Goal: Task Accomplishment & Management: Use online tool/utility

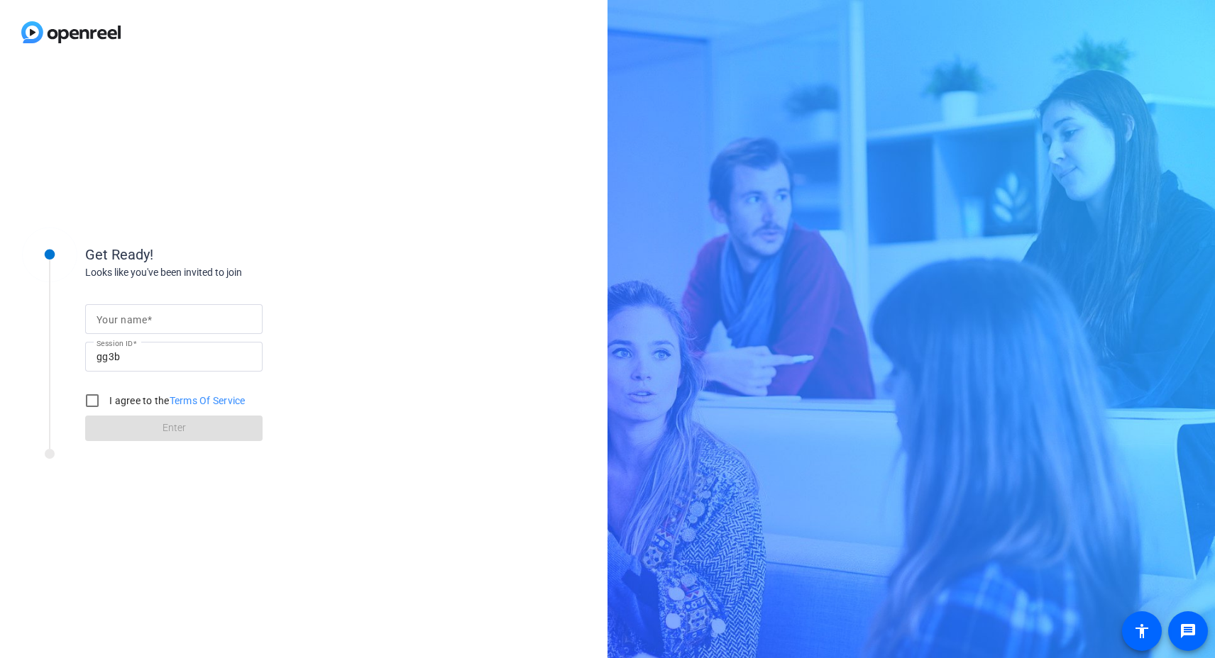
click at [119, 315] on mat-label "Your name" at bounding box center [122, 319] width 50 height 11
click at [119, 315] on input "Your name" at bounding box center [174, 319] width 155 height 17
type input "[PERSON_NAME]"
click at [85, 402] on input "I agree to the Terms Of Service" at bounding box center [92, 401] width 28 height 28
checkbox input "true"
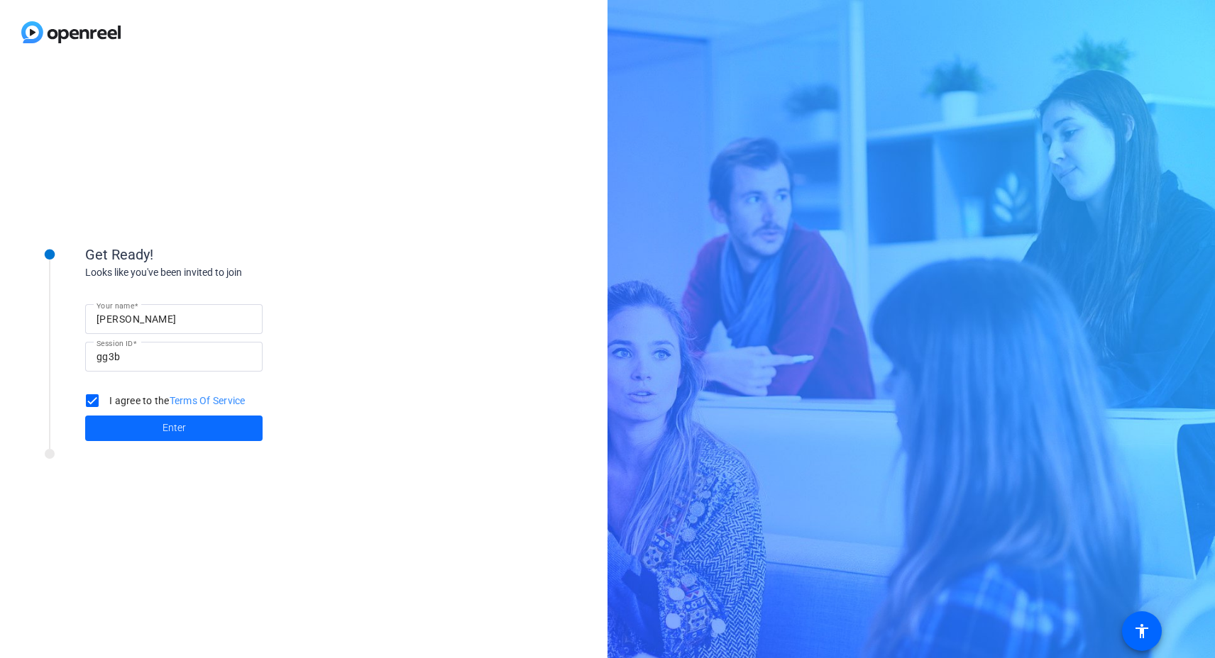
click at [159, 436] on span at bounding box center [173, 429] width 177 height 34
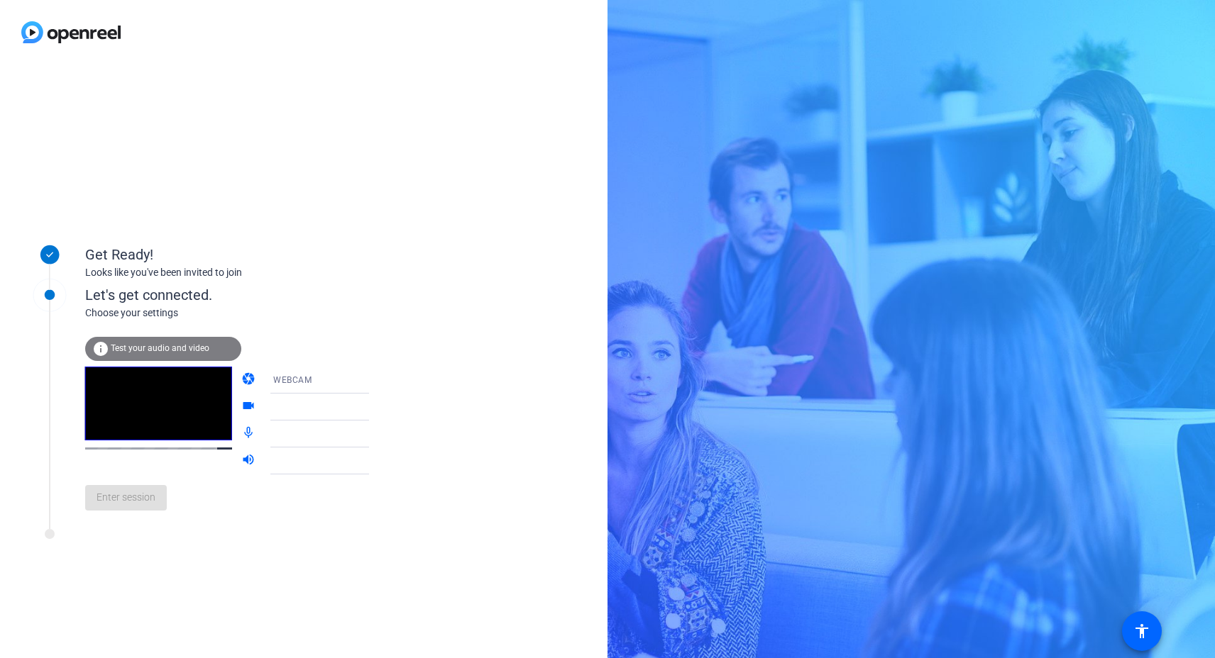
click at [353, 409] on div at bounding box center [330, 402] width 136 height 16
click at [122, 353] on span "Test your audio and video" at bounding box center [160, 348] width 99 height 10
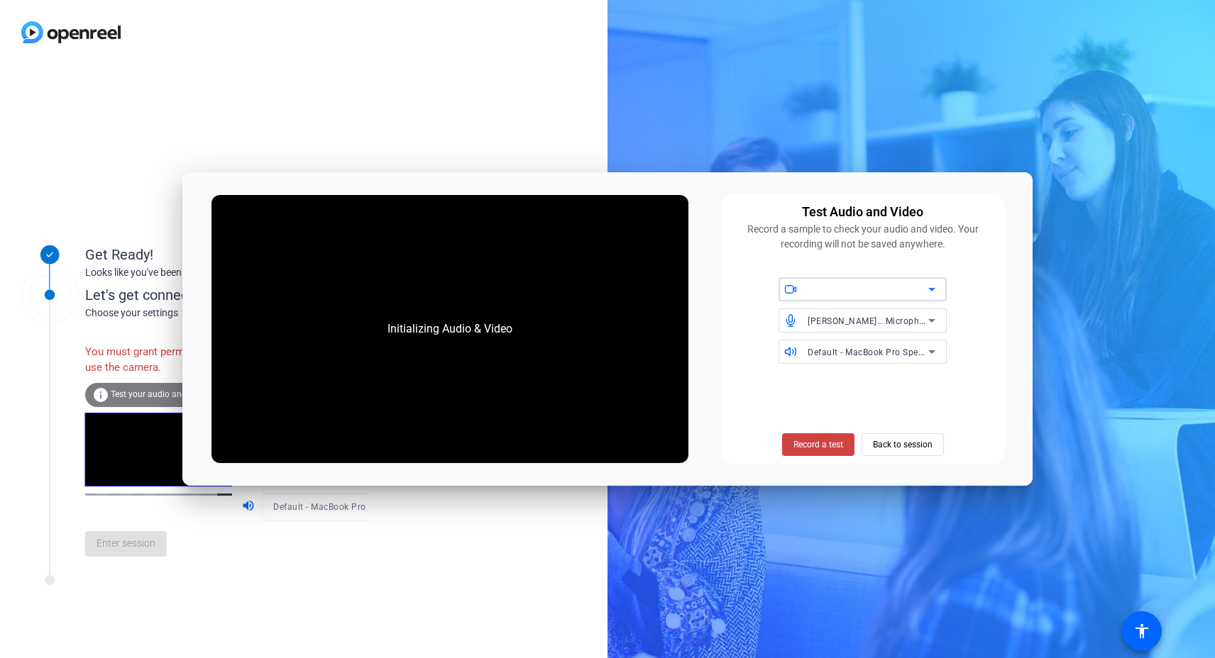
click at [900, 289] on div at bounding box center [868, 289] width 121 height 17
click at [930, 287] on icon at bounding box center [931, 289] width 17 height 17
click at [932, 290] on icon at bounding box center [931, 290] width 7 height 4
click at [933, 290] on icon at bounding box center [931, 289] width 17 height 17
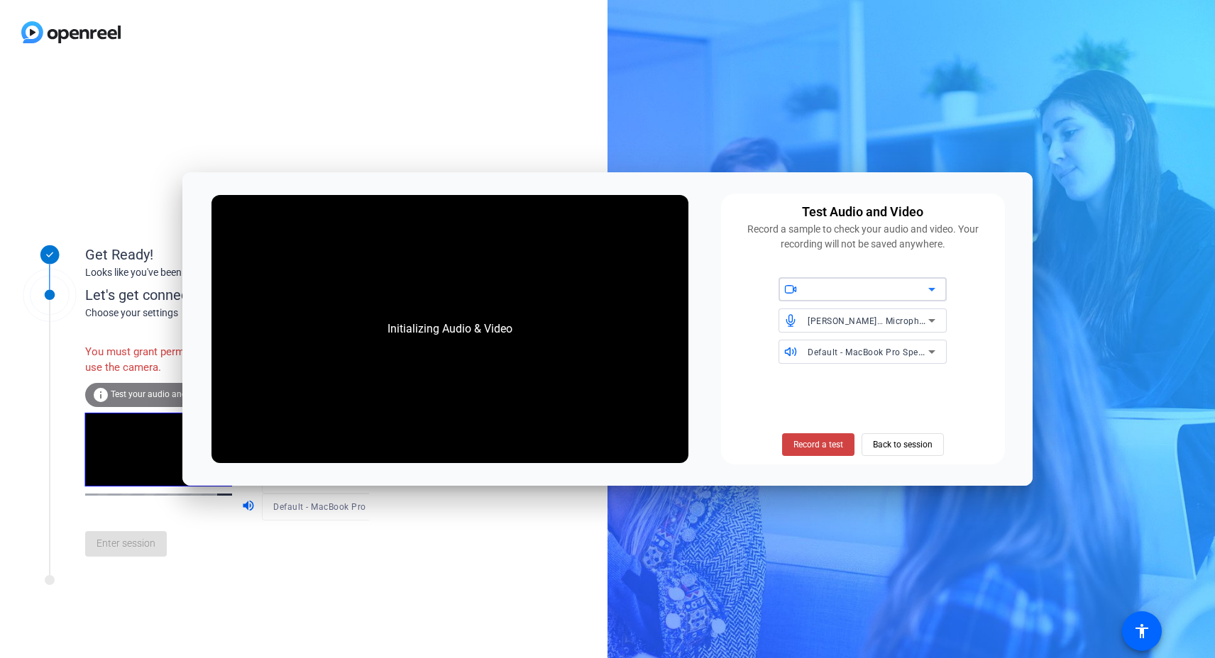
click at [933, 290] on icon at bounding box center [931, 290] width 7 height 4
click at [932, 290] on icon at bounding box center [931, 290] width 7 height 4
click at [933, 290] on icon at bounding box center [931, 290] width 7 height 4
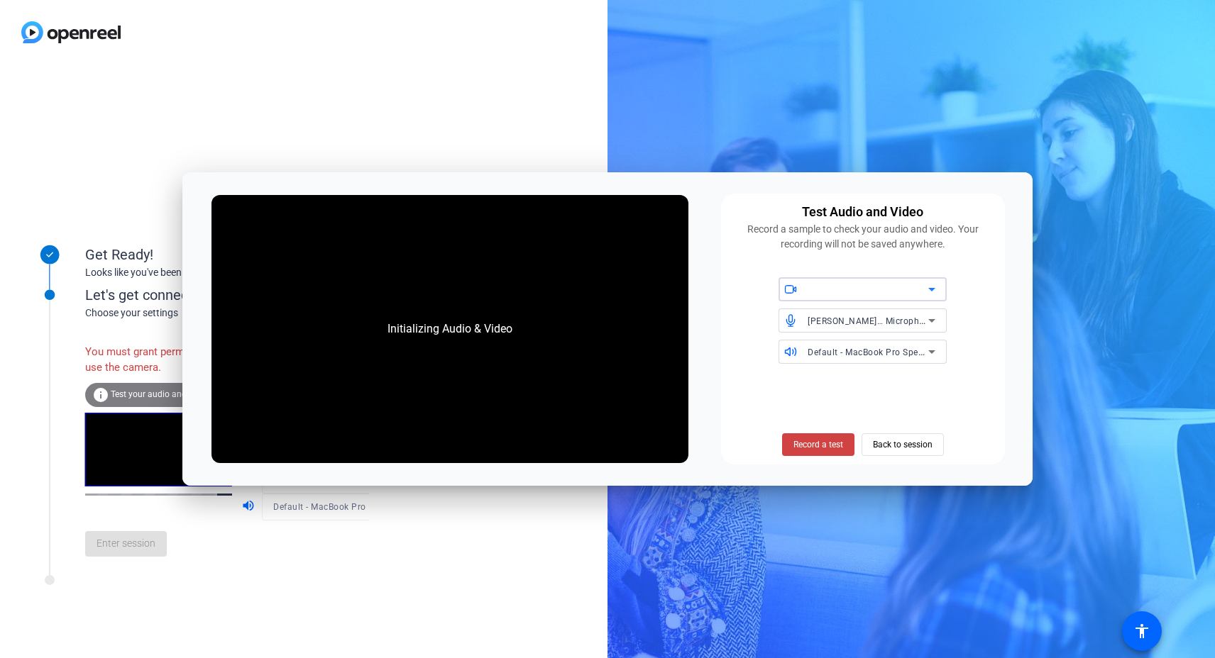
click at [933, 290] on icon at bounding box center [931, 290] width 7 height 4
click at [224, 88] on div "Get Ready! Looks like you've been invited to join Let's get connected. Choose y…" at bounding box center [303, 362] width 607 height 594
click at [327, 109] on div "Get Ready! Looks like you've been invited to join Let's get connected. Choose y…" at bounding box center [303, 362] width 607 height 594
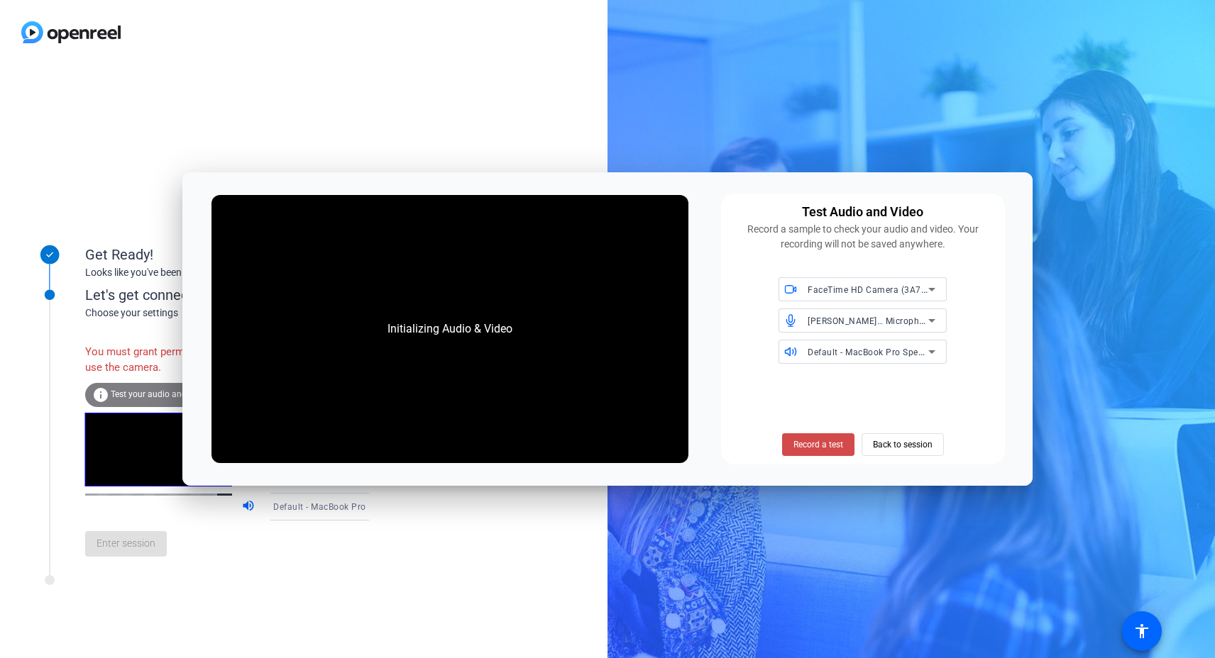
click at [826, 445] on span "Record a test" at bounding box center [818, 445] width 50 height 13
click at [167, 183] on div "Get Ready! Looks like you've been invited to join Let's get connected. Choose y…" at bounding box center [303, 362] width 607 height 594
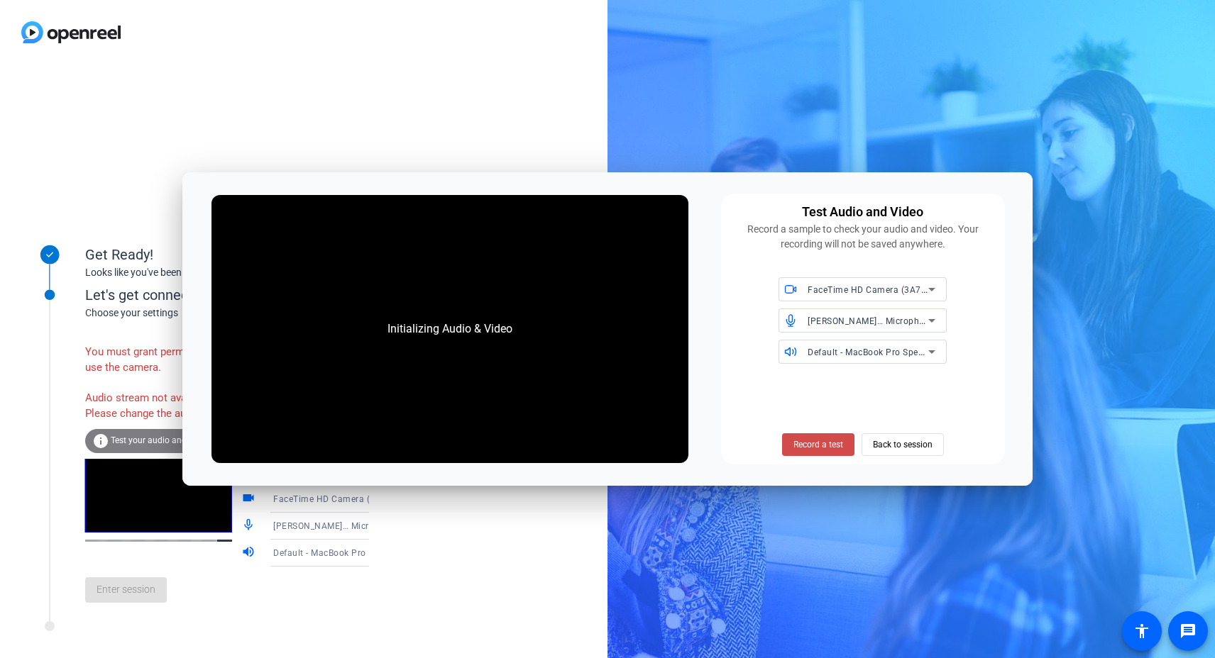
click at [822, 443] on span "Record a test" at bounding box center [818, 445] width 50 height 13
click at [811, 446] on span "Record a test" at bounding box center [818, 445] width 50 height 13
click at [158, 421] on div "Audio stream not available. Please change the audio source." at bounding box center [163, 406] width 156 height 46
click at [163, 446] on span "Test your audio and video" at bounding box center [160, 441] width 99 height 10
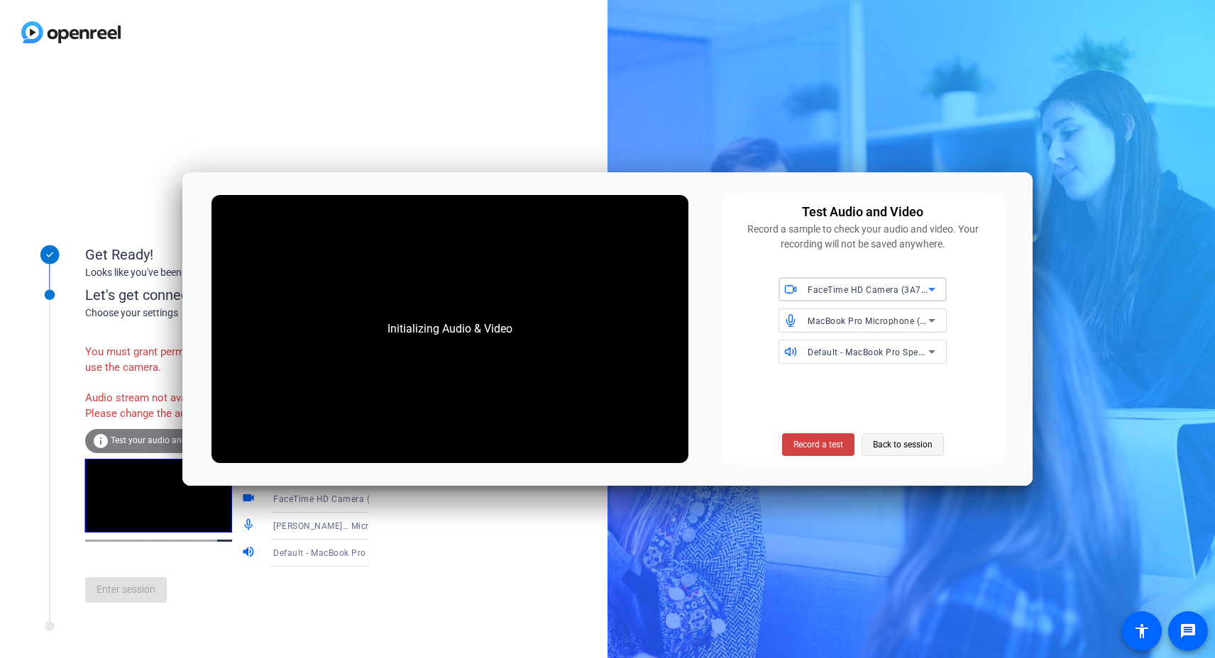
click at [873, 446] on span "Back to session" at bounding box center [903, 444] width 60 height 27
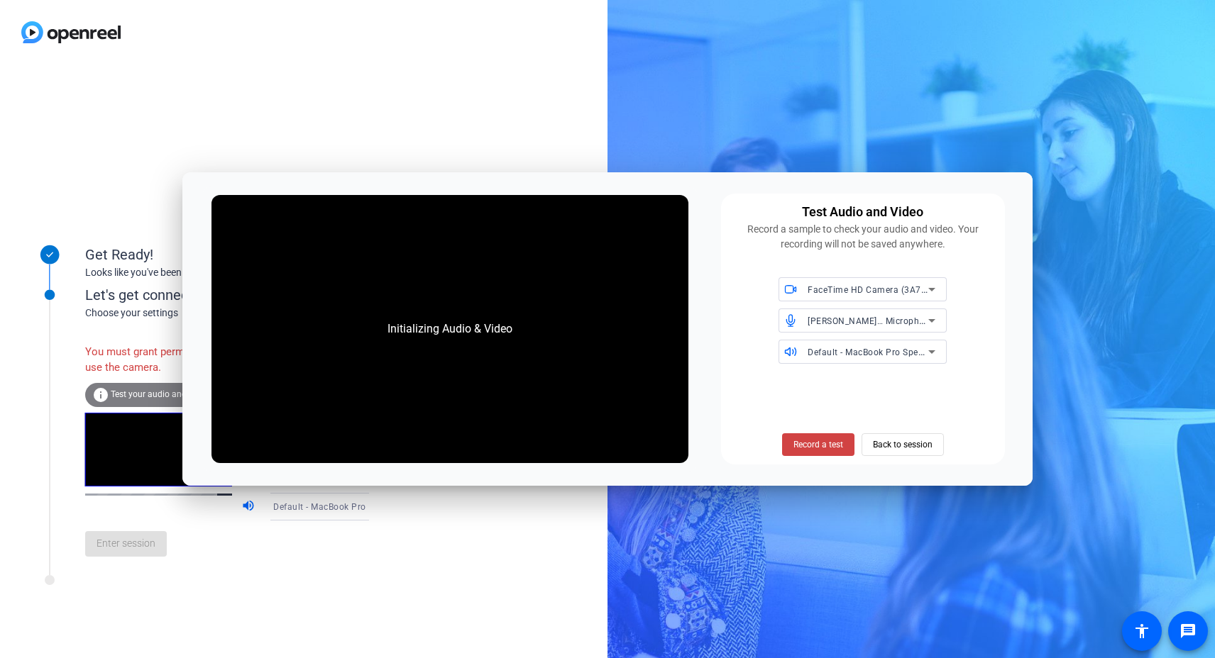
click at [109, 348] on div "You must grant permissions to use the camera." at bounding box center [163, 360] width 156 height 46
click at [128, 395] on span "Test your audio and video" at bounding box center [160, 395] width 99 height 10
